Goal: Ask a question

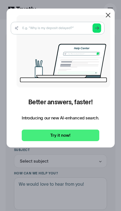
click at [109, 15] on icon at bounding box center [108, 15] width 7 height 7
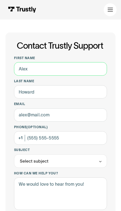
click at [84, 67] on input "First name" at bounding box center [60, 68] width 93 height 13
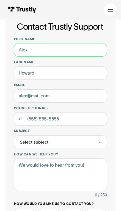
click at [71, 48] on input "First name" at bounding box center [60, 49] width 93 height 13
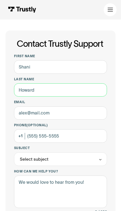
click at [71, 91] on input "Last name" at bounding box center [60, 89] width 93 height 13
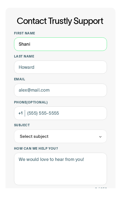
click at [74, 60] on input "Shani" at bounding box center [60, 66] width 93 height 13
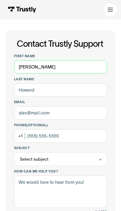
type input "[PERSON_NAME]"
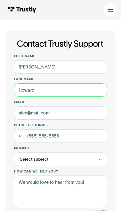
click at [71, 86] on input "Last name" at bounding box center [60, 89] width 93 height 13
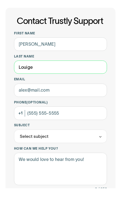
type input "Louige"
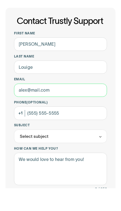
click at [68, 106] on input "Email" at bounding box center [60, 112] width 93 height 13
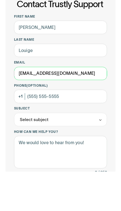
type input "[EMAIL_ADDRESS][DOMAIN_NAME]"
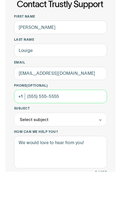
click at [90, 129] on input "Phone (Optional)" at bounding box center [60, 135] width 93 height 13
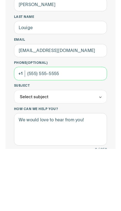
type input "[PHONE_NUMBER]"
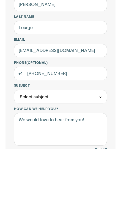
scroll to position [64, 0]
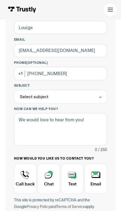
click at [92, 92] on div "Select subject" at bounding box center [60, 96] width 93 height 13
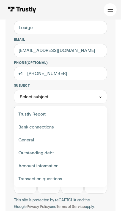
click at [66, 128] on div "Contact Trustly Support" at bounding box center [60, 127] width 89 height 13
type input "**********"
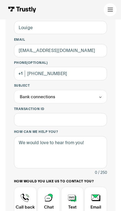
click at [29, 201] on div "Contact Trustly Support" at bounding box center [25, 202] width 23 height 30
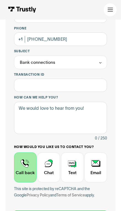
scroll to position [100, 0]
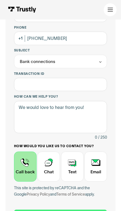
click at [77, 211] on input "Submit" at bounding box center [60, 214] width 93 height 11
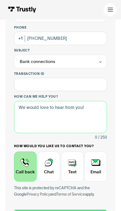
click at [87, 116] on textarea "How can we help you?" at bounding box center [60, 117] width 93 height 32
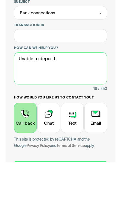
type textarea "Unable to deposit"
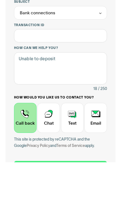
scroll to position [148, 0]
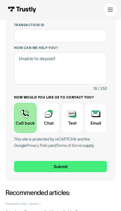
click at [81, 163] on input "Submit" at bounding box center [60, 166] width 93 height 11
type input "[PHONE_NUMBER]"
